Goal: Download file/media

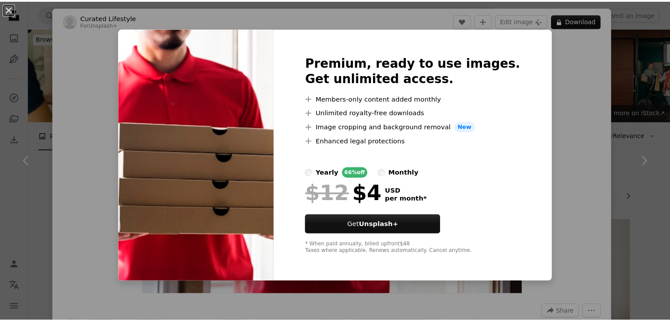
scroll to position [440, 0]
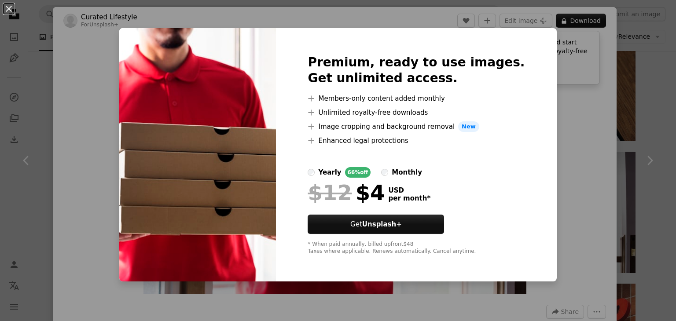
click at [592, 122] on div "An X shape Premium, ready to use images. Get unlimited access. A plus sign Memb…" at bounding box center [338, 160] width 676 height 321
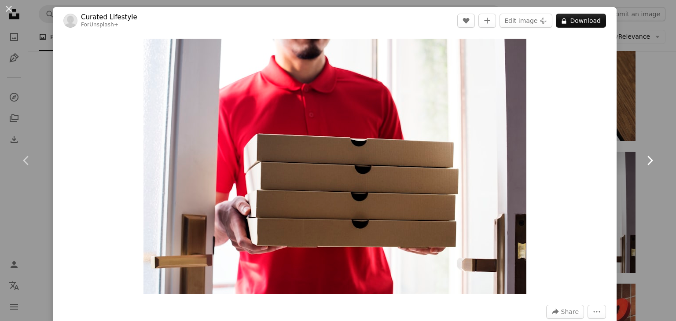
click at [650, 126] on link "Chevron right" at bounding box center [649, 160] width 53 height 85
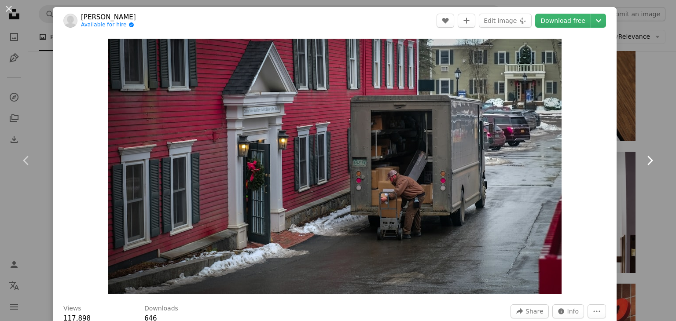
click at [629, 127] on link "Chevron right" at bounding box center [649, 160] width 53 height 85
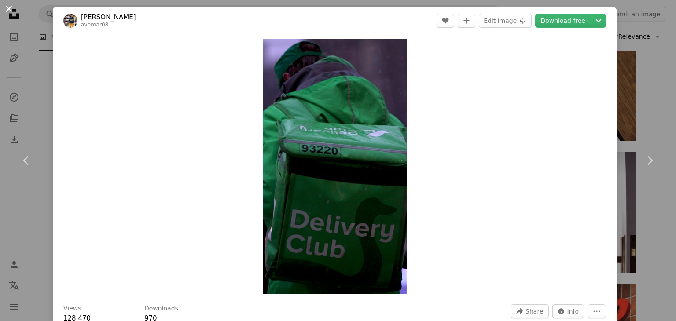
click at [4, 7] on button "An X shape" at bounding box center [9, 9] width 11 height 11
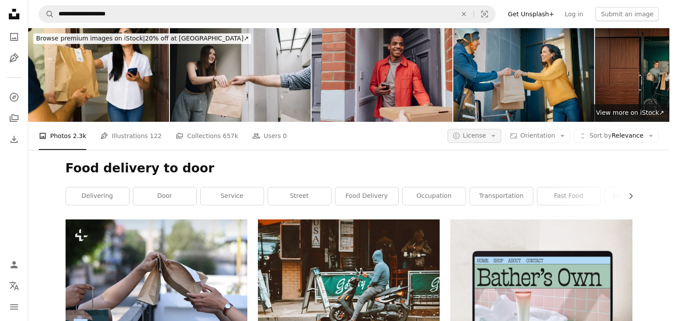
click at [486, 137] on span "License" at bounding box center [474, 135] width 23 height 7
click at [485, 202] on span "Free" at bounding box center [503, 206] width 54 height 9
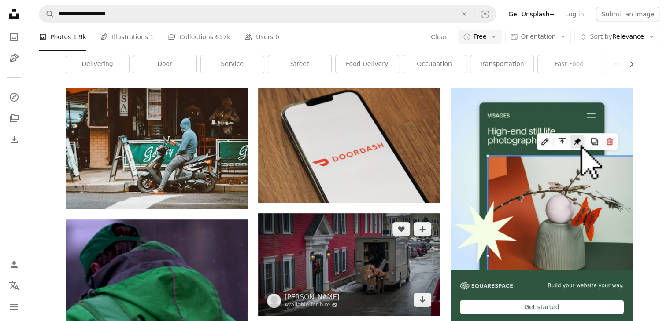
scroll to position [308, 0]
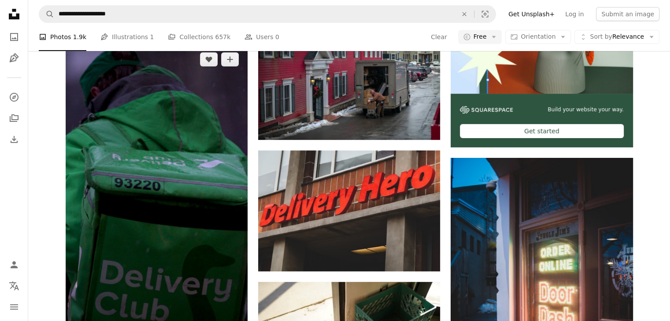
click at [217, 227] on img at bounding box center [157, 206] width 182 height 324
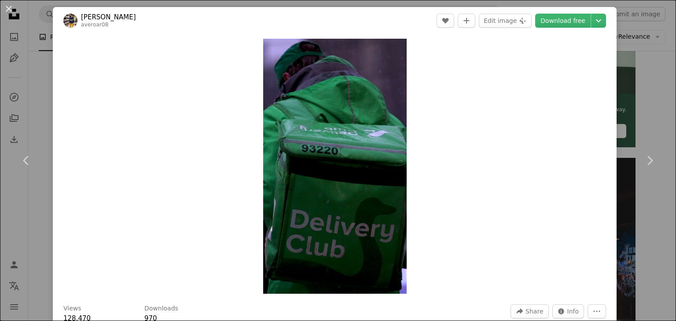
click at [634, 96] on div "An X shape Chevron left Chevron right [PERSON_NAME] averoar08 A heart A plus si…" at bounding box center [338, 160] width 676 height 321
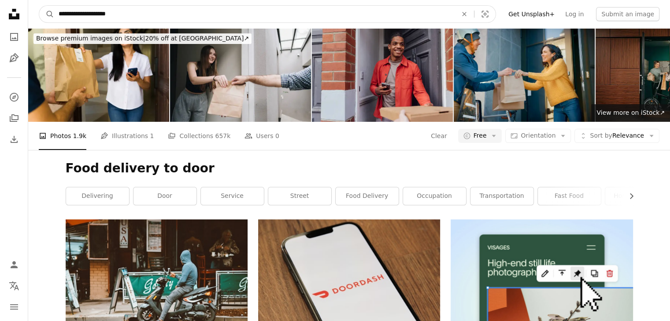
drag, startPoint x: 124, startPoint y: 13, endPoint x: 92, endPoint y: 15, distance: 31.8
click at [92, 15] on input "**********" at bounding box center [254, 14] width 400 height 17
type input "**********"
click button "A magnifying glass" at bounding box center [46, 14] width 15 height 17
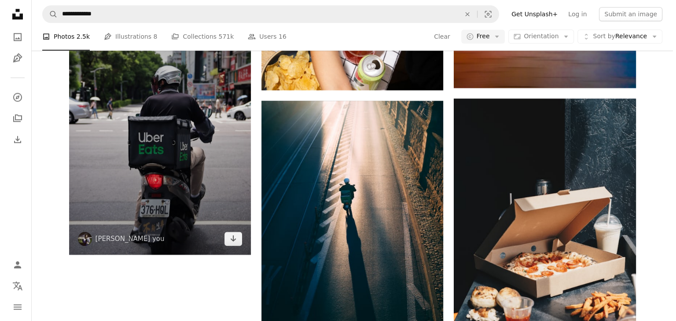
scroll to position [1189, 0]
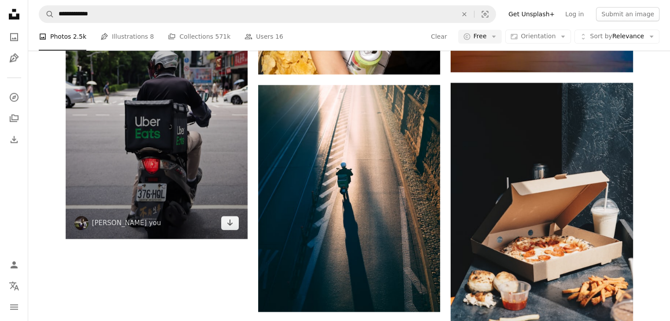
click at [214, 155] on img at bounding box center [157, 118] width 182 height 242
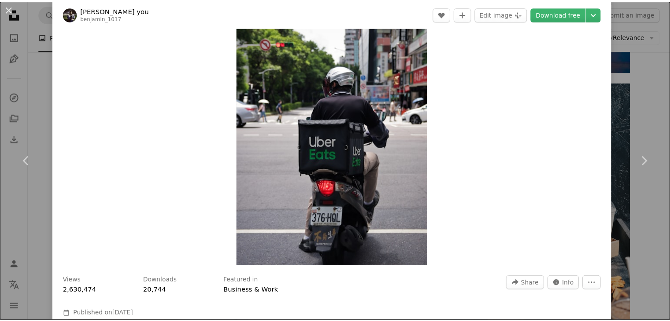
scroll to position [44, 0]
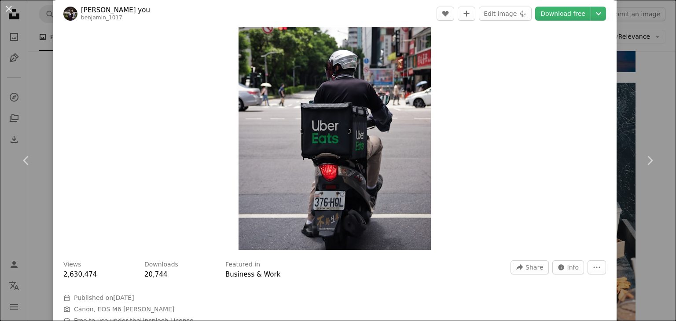
drag, startPoint x: 648, startPoint y: 65, endPoint x: 633, endPoint y: 81, distance: 21.8
click at [648, 66] on div "An X shape Chevron left Chevron right [PERSON_NAME] you benjamin_1017 A heart A…" at bounding box center [338, 160] width 676 height 321
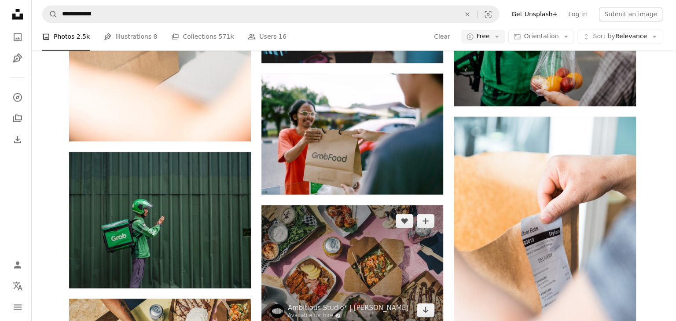
scroll to position [1585, 0]
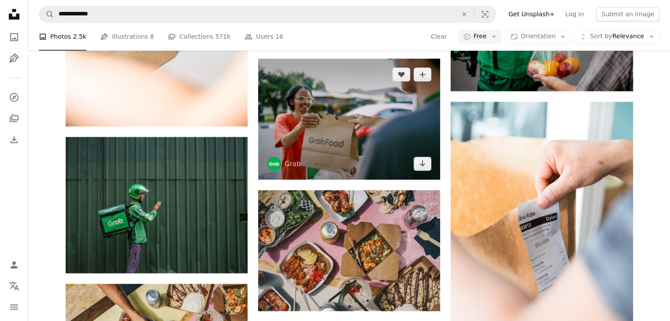
click at [390, 142] on img at bounding box center [349, 119] width 182 height 121
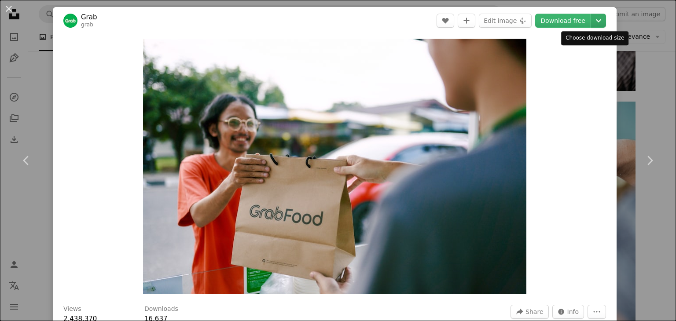
click at [594, 18] on icon "Chevron down" at bounding box center [599, 20] width 14 height 11
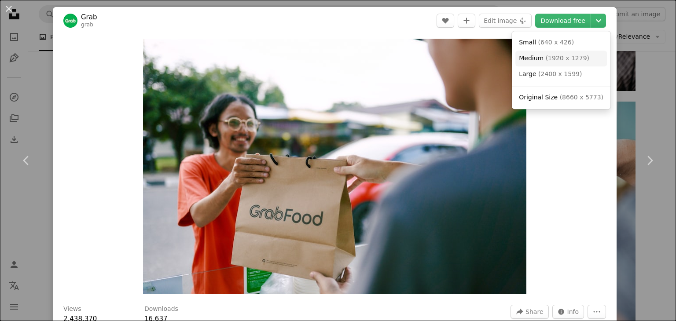
click at [556, 55] on span "( 1920 x 1279 )" at bounding box center [568, 58] width 44 height 7
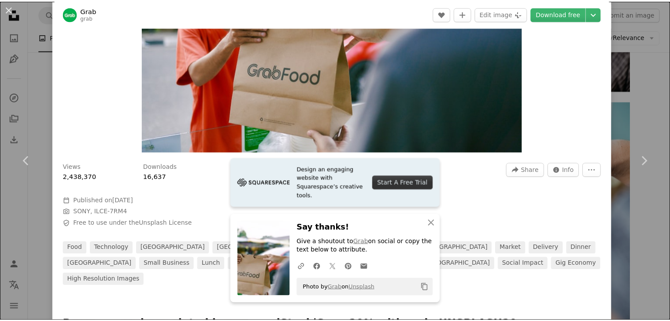
scroll to position [176, 0]
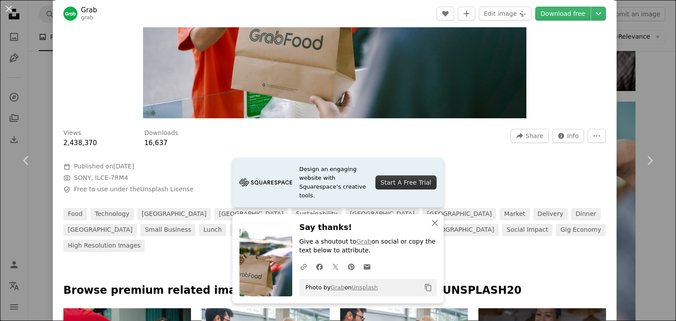
click at [629, 81] on div "An X shape Chevron left Chevron right Design an engaging website with Squarespa…" at bounding box center [338, 160] width 676 height 321
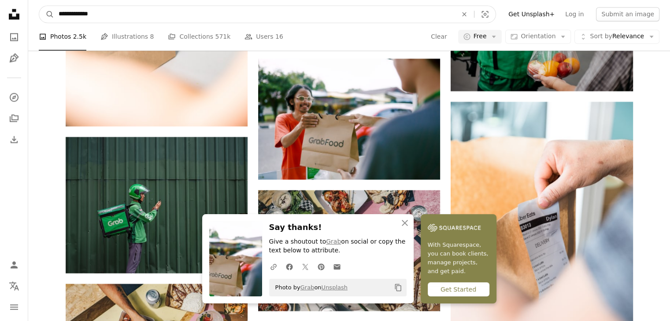
drag, startPoint x: 115, startPoint y: 16, endPoint x: 30, endPoint y: 19, distance: 85.0
click at [30, 19] on nav "**********" at bounding box center [348, 14] width 641 height 28
type input "**********"
click at [39, 6] on button "A magnifying glass" at bounding box center [46, 14] width 15 height 17
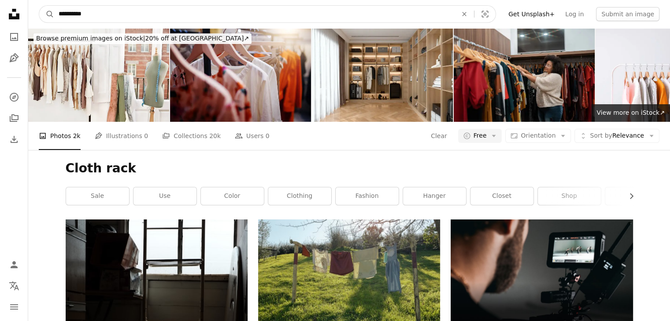
click at [70, 15] on input "**********" at bounding box center [254, 14] width 400 height 17
type input "**********"
click at [39, 6] on button "A magnifying glass" at bounding box center [46, 14] width 15 height 17
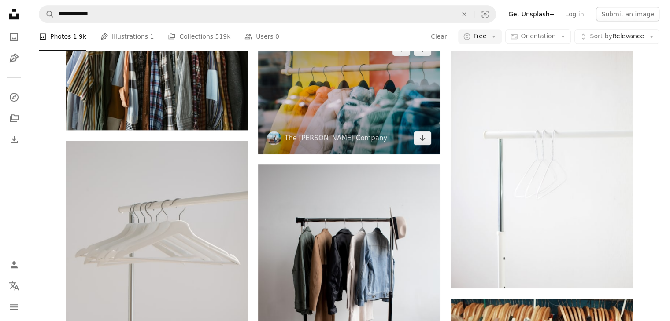
scroll to position [748, 0]
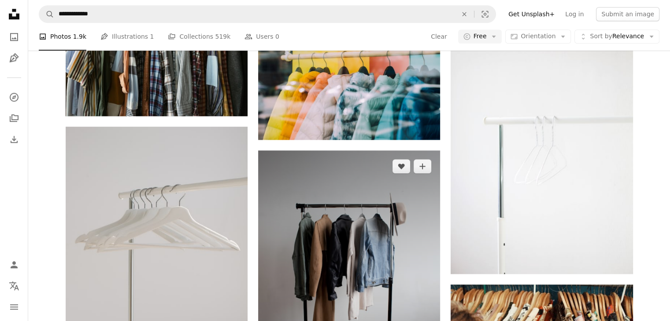
click at [365, 219] on img at bounding box center [349, 287] width 182 height 273
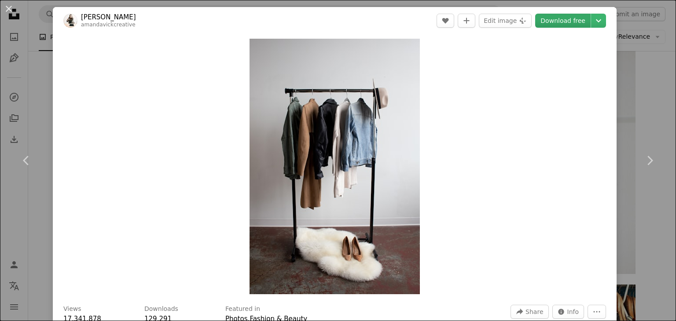
click at [552, 25] on link "Download free" at bounding box center [562, 21] width 55 height 14
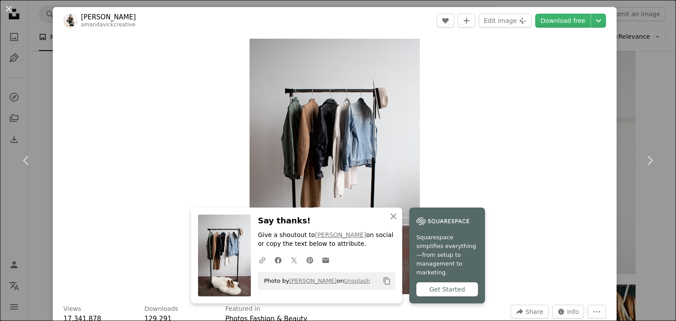
click at [498, 115] on div "Zoom in" at bounding box center [335, 166] width 564 height 265
click at [641, 119] on link "Chevron right" at bounding box center [649, 160] width 53 height 85
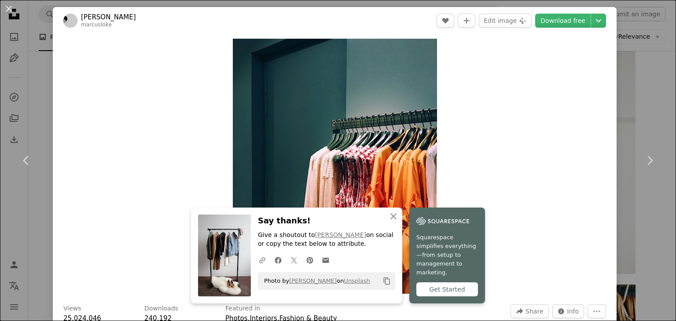
click at [643, 18] on div "An X shape Chevron left Chevron right An X shape Close Say thanks! Give a shout…" at bounding box center [338, 160] width 676 height 321
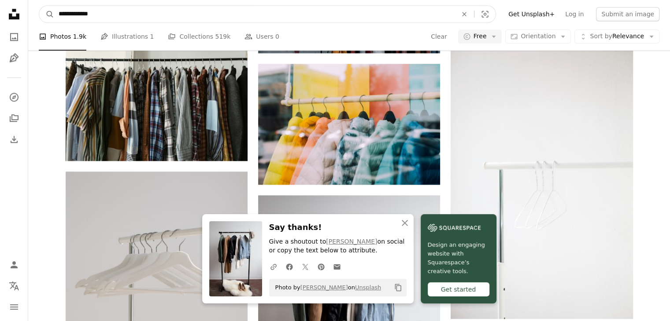
drag, startPoint x: 122, startPoint y: 11, endPoint x: 25, endPoint y: -6, distance: 98.4
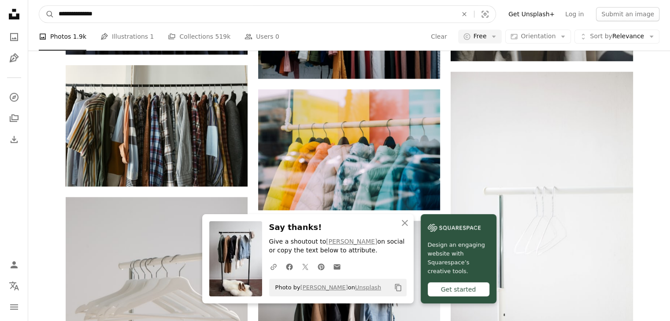
type input "**********"
click at [39, 6] on button "A magnifying glass" at bounding box center [46, 14] width 15 height 17
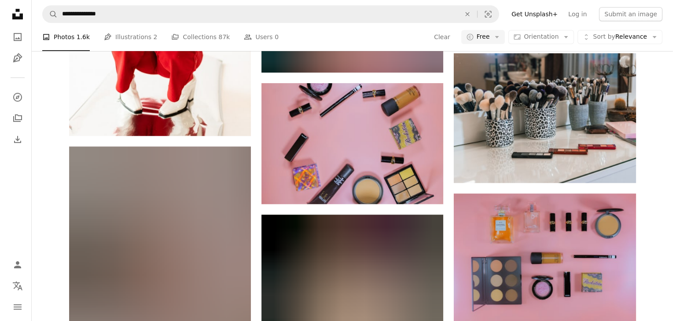
scroll to position [572, 0]
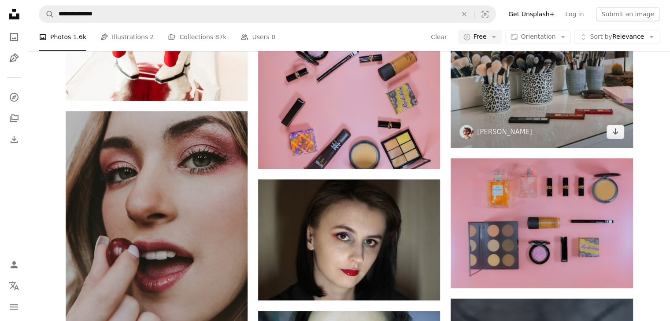
click at [593, 129] on img at bounding box center [541, 83] width 182 height 130
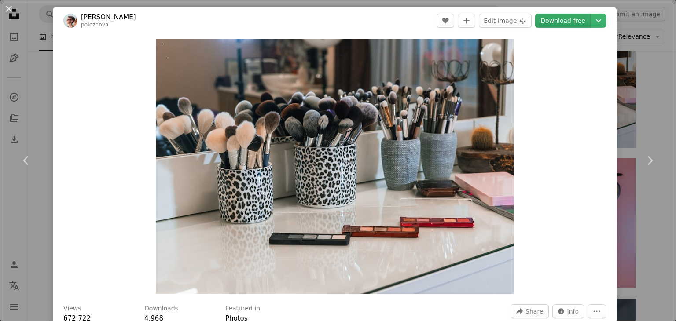
click at [558, 18] on link "Download free" at bounding box center [562, 21] width 55 height 14
